Goal: Transaction & Acquisition: Purchase product/service

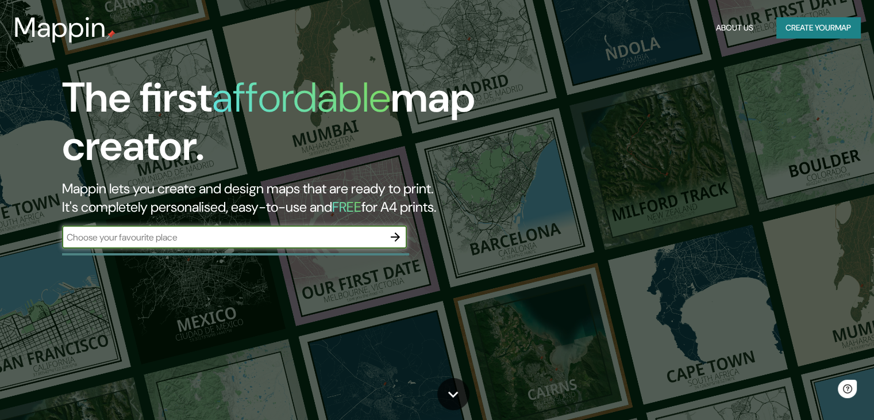
click at [337, 236] on input "text" at bounding box center [223, 236] width 322 height 13
type input "mollendo"
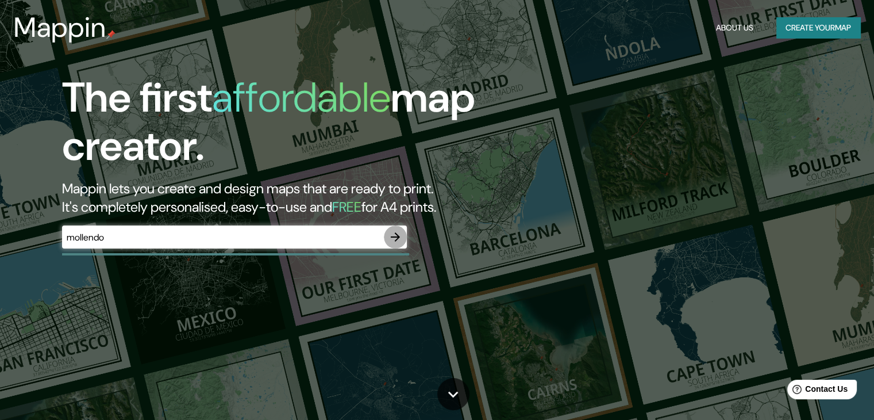
click at [398, 243] on icon "button" at bounding box center [396, 237] width 14 height 14
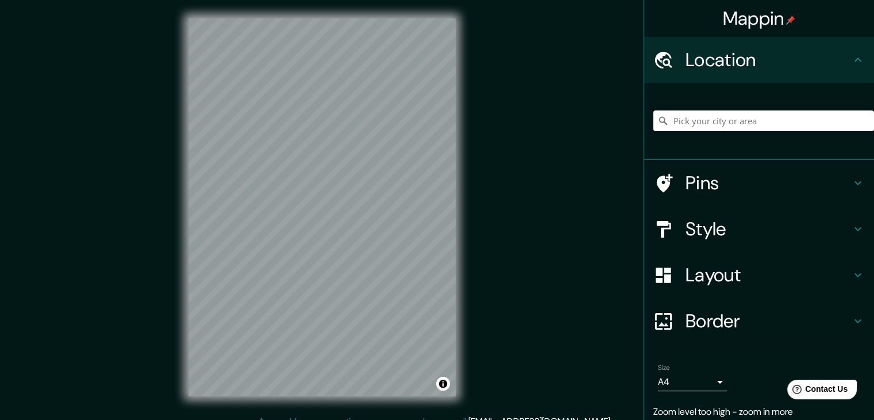
click at [751, 126] on input "Pick your city or area" at bounding box center [764, 120] width 221 height 21
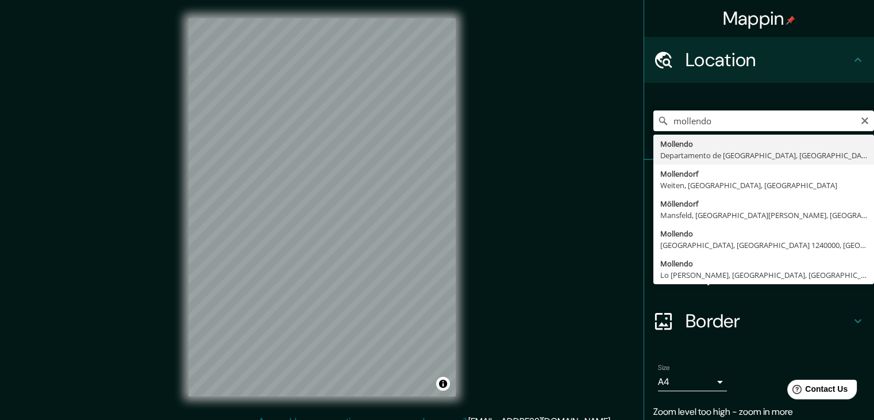
type input "[GEOGRAPHIC_DATA], [GEOGRAPHIC_DATA], [GEOGRAPHIC_DATA]"
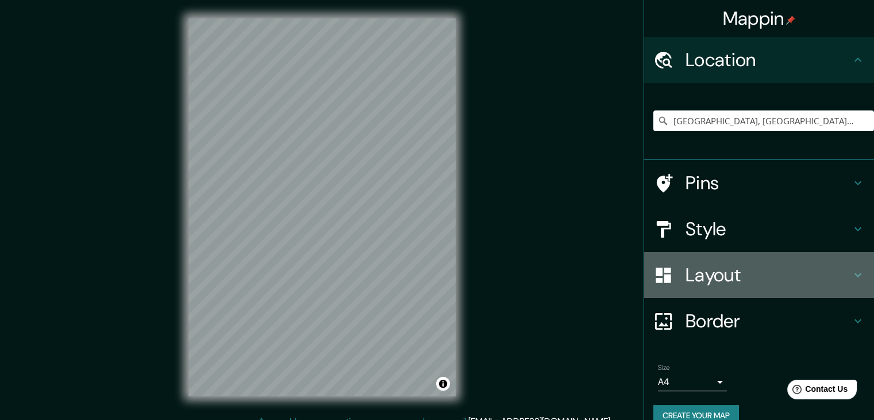
click at [736, 263] on h4 "Layout" at bounding box center [769, 274] width 166 height 23
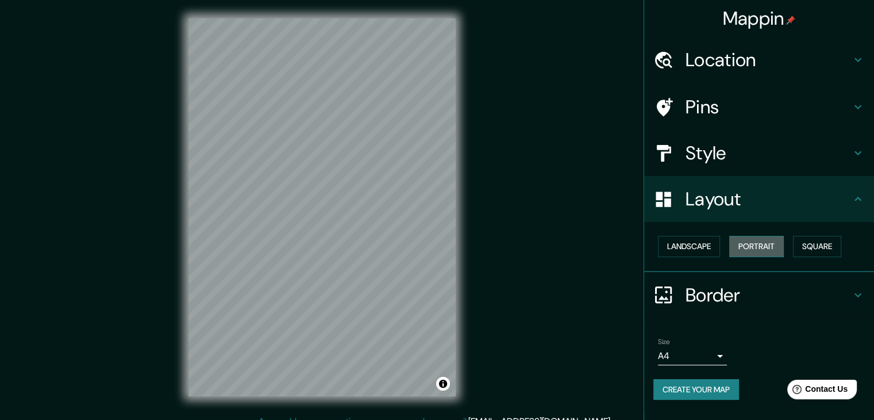
click at [773, 248] on button "Portrait" at bounding box center [756, 246] width 55 height 21
click at [706, 244] on button "Landscape" at bounding box center [689, 246] width 62 height 21
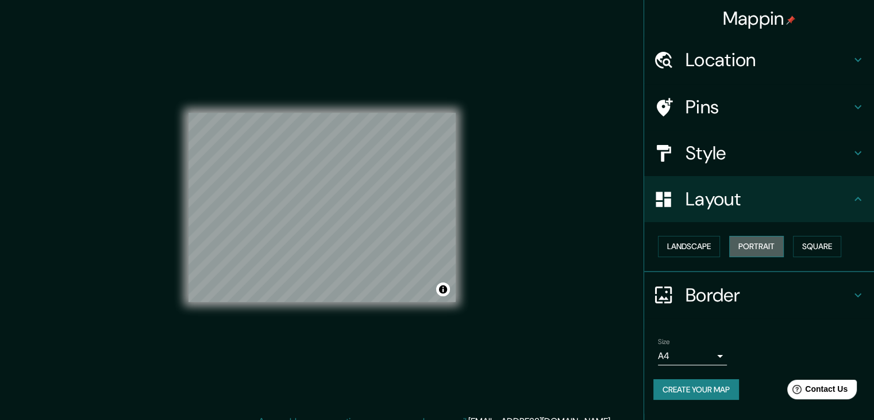
click at [767, 251] on button "Portrait" at bounding box center [756, 246] width 55 height 21
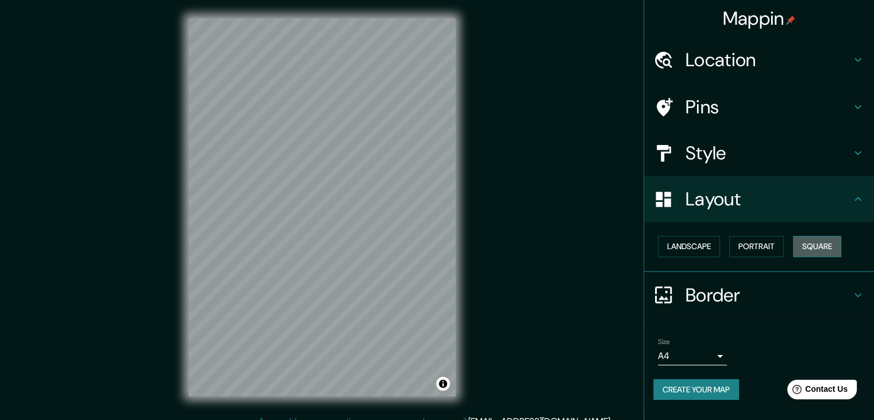
click at [825, 256] on button "Square" at bounding box center [817, 246] width 48 height 21
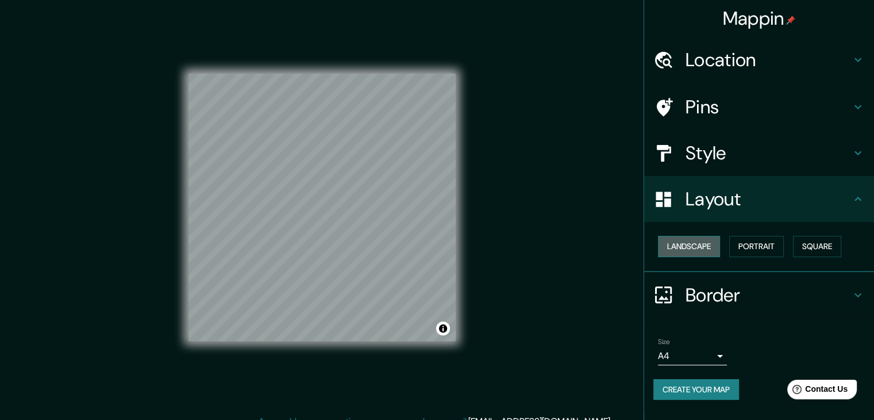
click at [687, 237] on button "Landscape" at bounding box center [689, 246] width 62 height 21
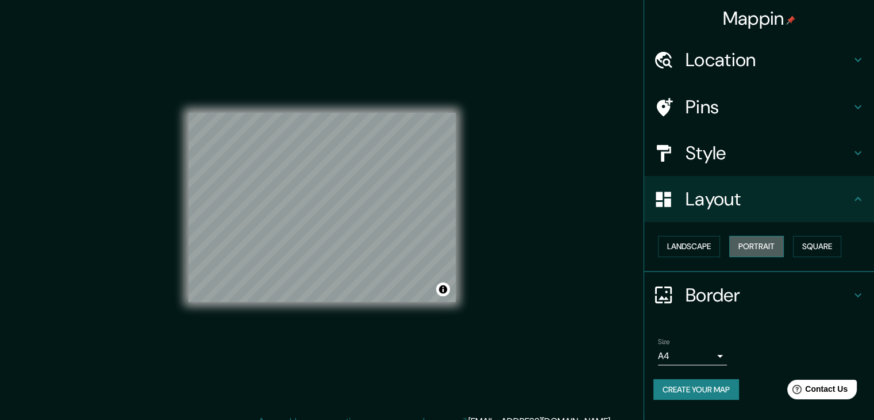
click at [743, 249] on button "Portrait" at bounding box center [756, 246] width 55 height 21
